Goal: Transaction & Acquisition: Purchase product/service

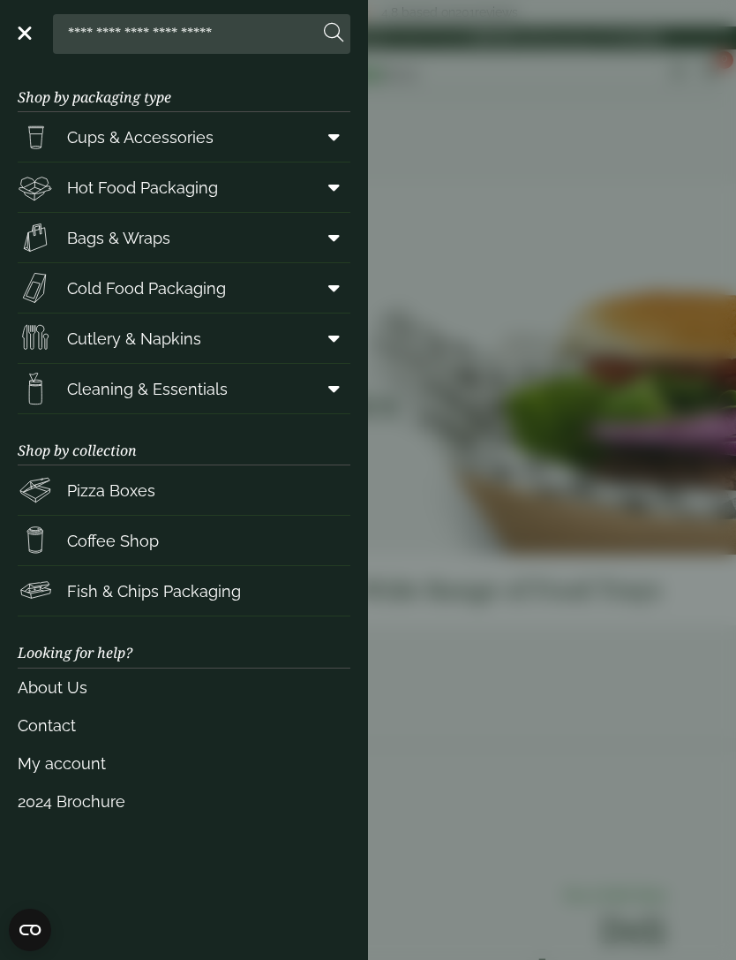
click at [178, 185] on span "Hot Food Packaging" at bounding box center [142, 188] width 151 height 24
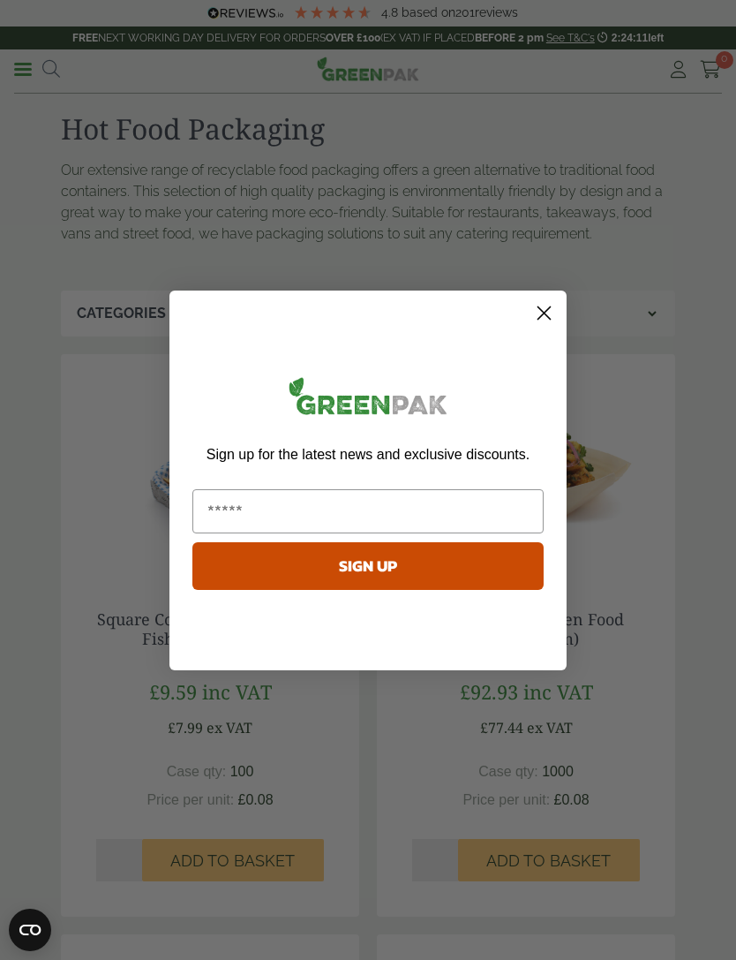
click at [540, 318] on circle "Close dialog" at bounding box center [544, 311] width 29 height 29
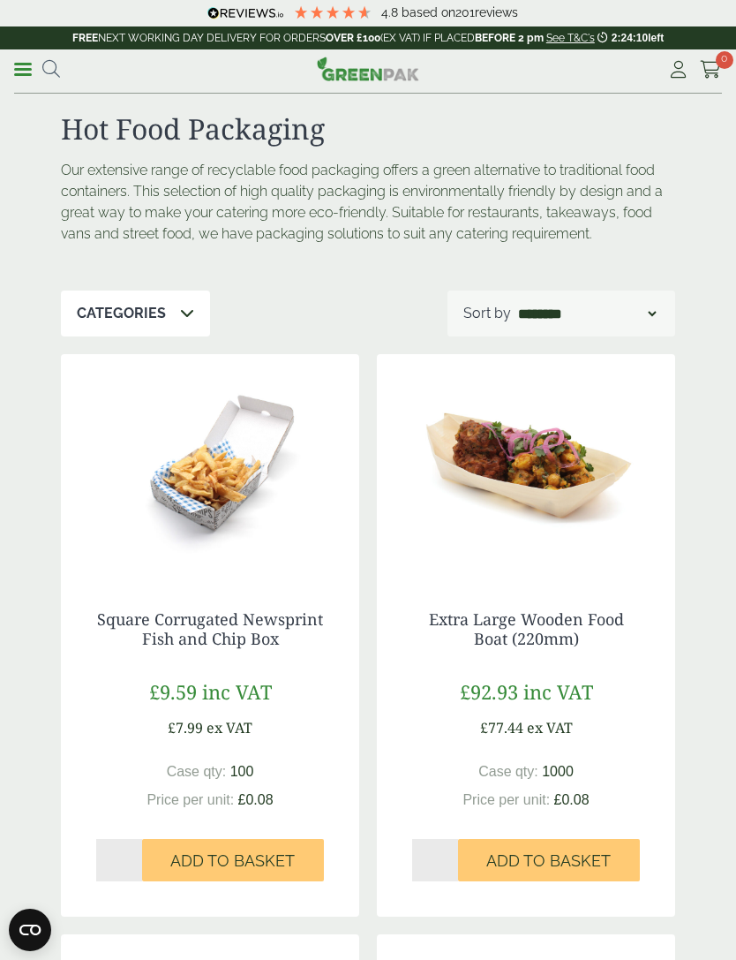
click at [58, 73] on icon at bounding box center [51, 69] width 18 height 18
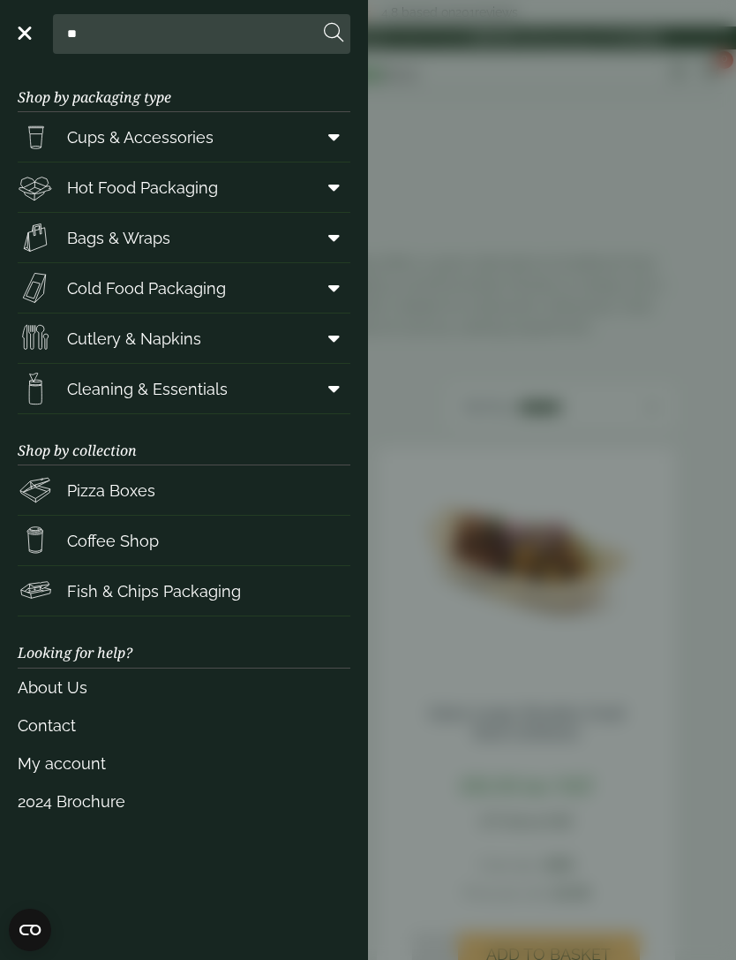
type input "*"
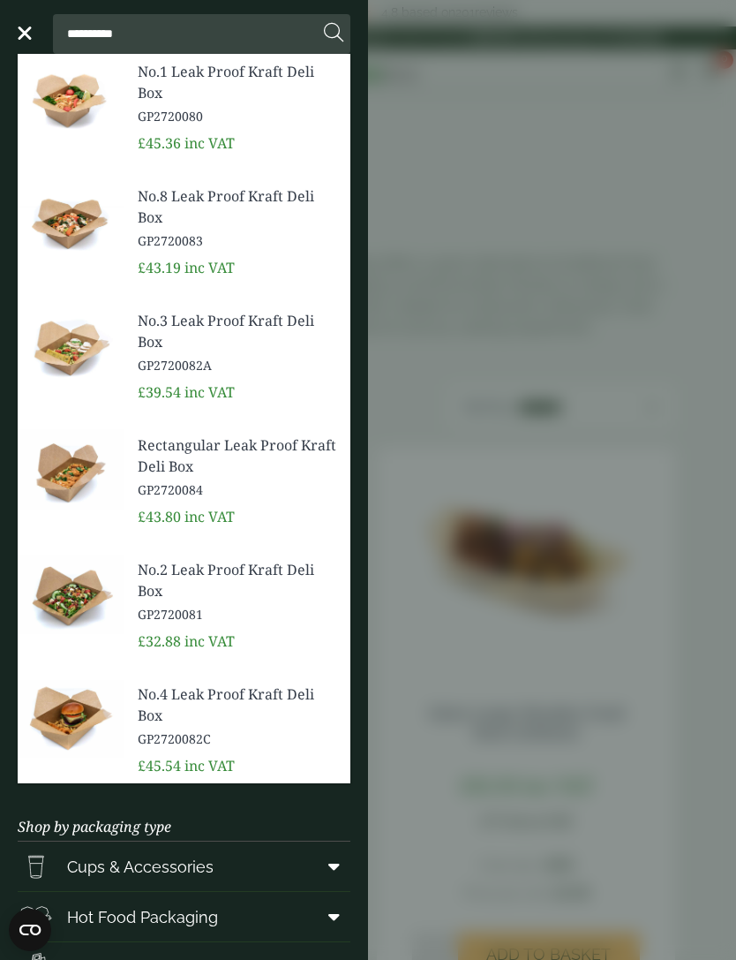
type input "**********"
click at [156, 350] on span "No.3 Leak Proof Kraft Deli Box" at bounding box center [237, 331] width 199 height 42
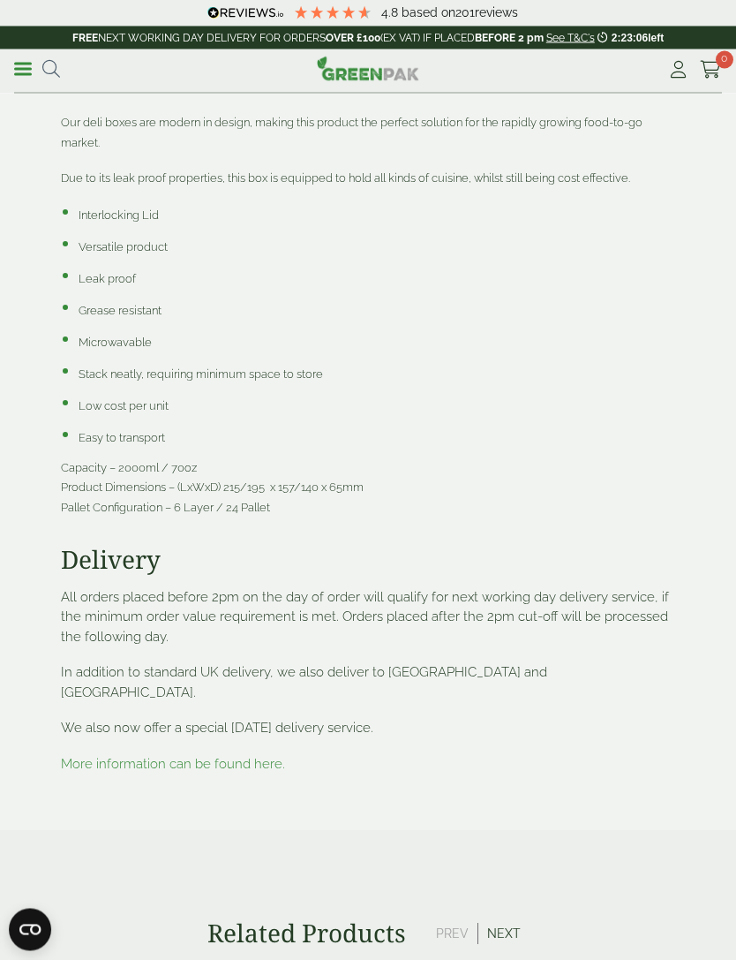
scroll to position [2296, 0]
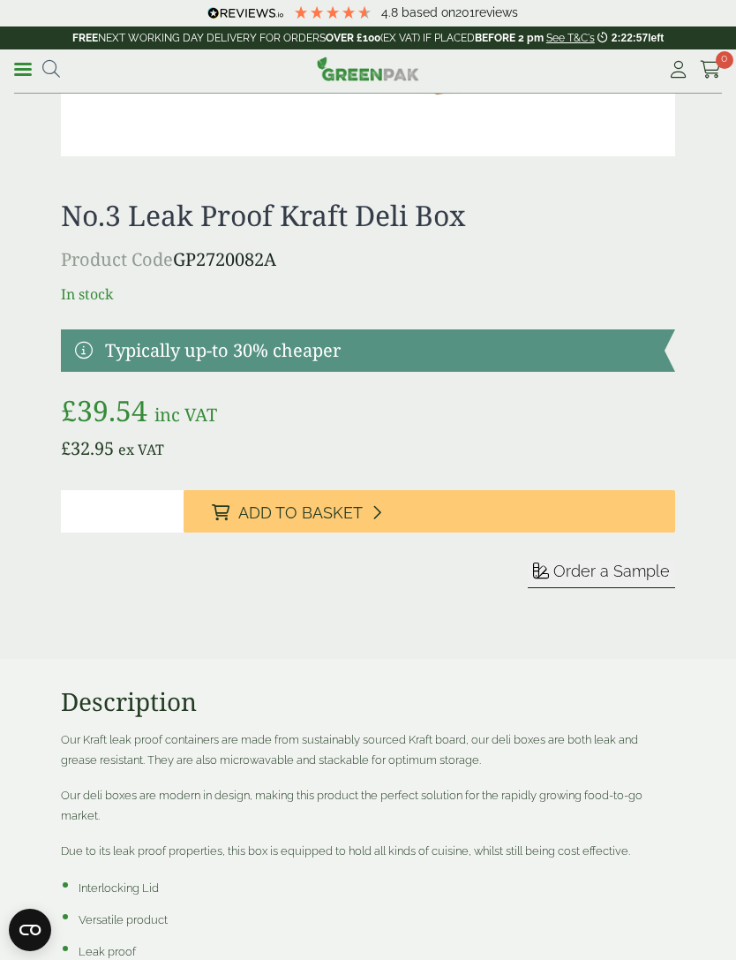
click at [138, 506] on input "*" at bounding box center [122, 511] width 123 height 42
type input "*"
click at [360, 511] on span "Add to Basket" at bounding box center [300, 513] width 124 height 19
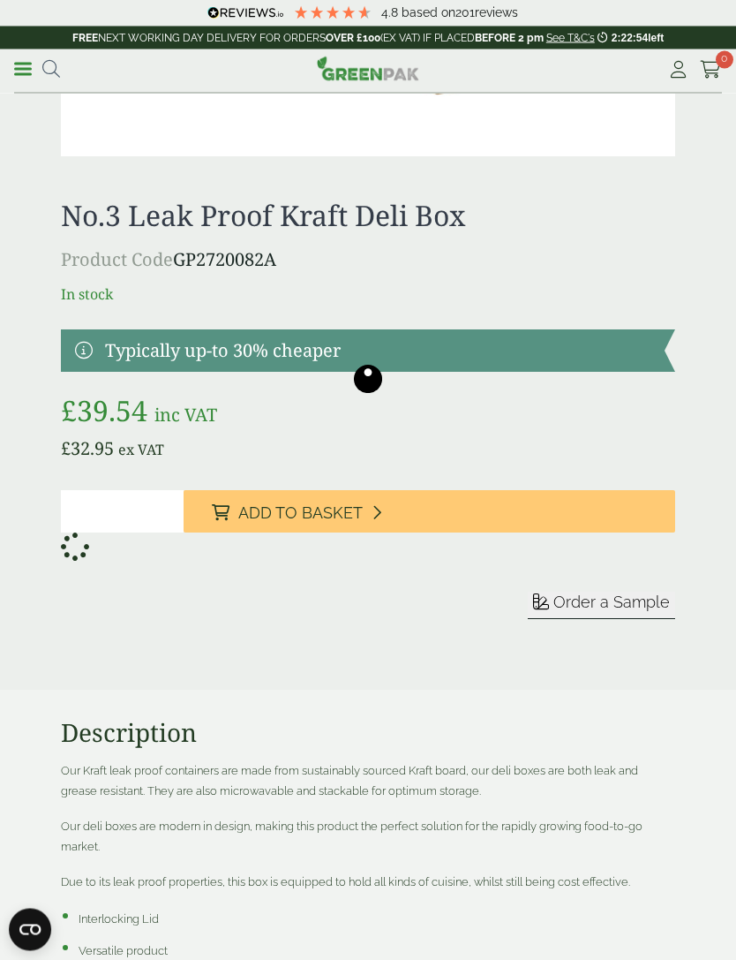
scroll to position [1629, 0]
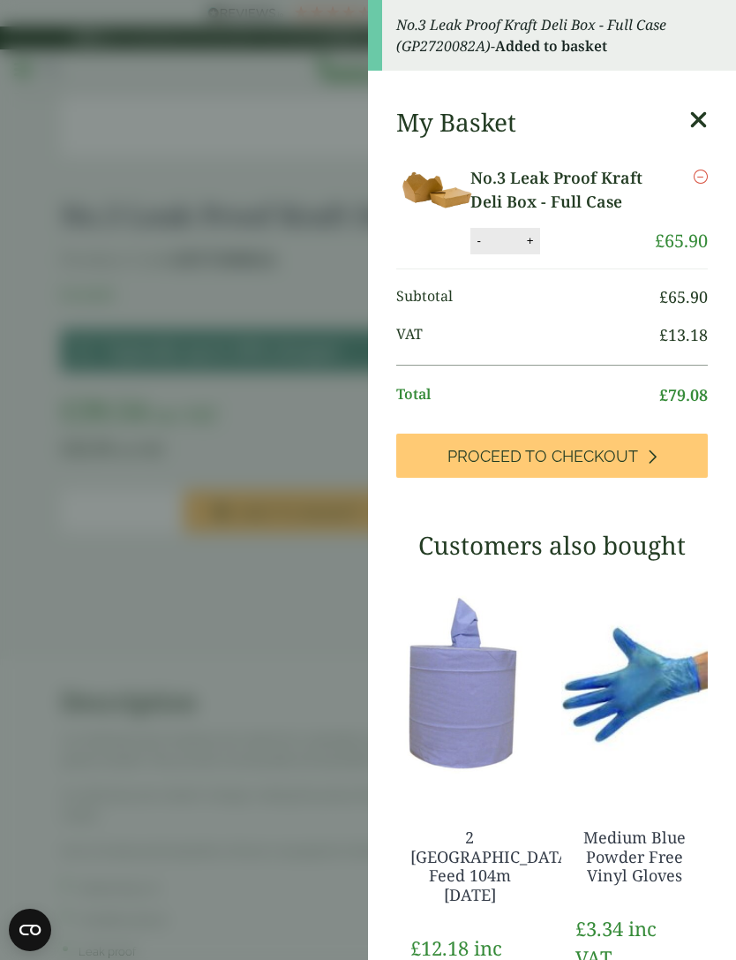
click at [264, 139] on aside "No.3 Leak Proof Kraft Deli Box - Full Case (GP2720082A) - Added to basket My Ba…" at bounding box center [368, 480] width 736 height 960
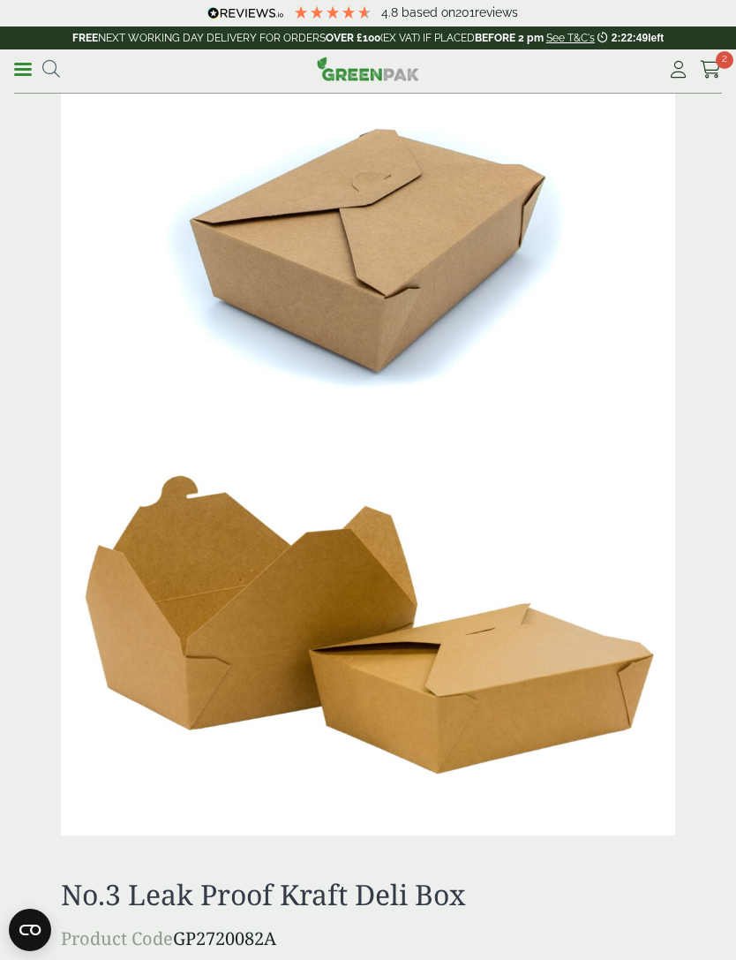
scroll to position [923, 0]
